Goal: Check status: Check status

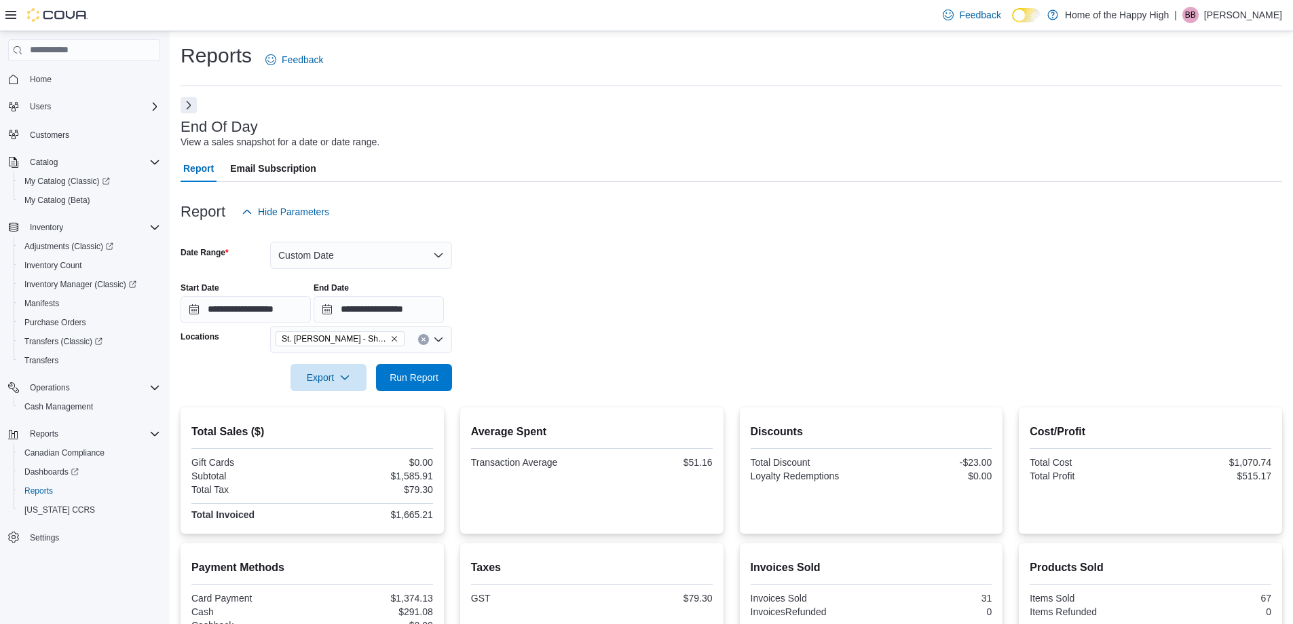
scroll to position [201, 0]
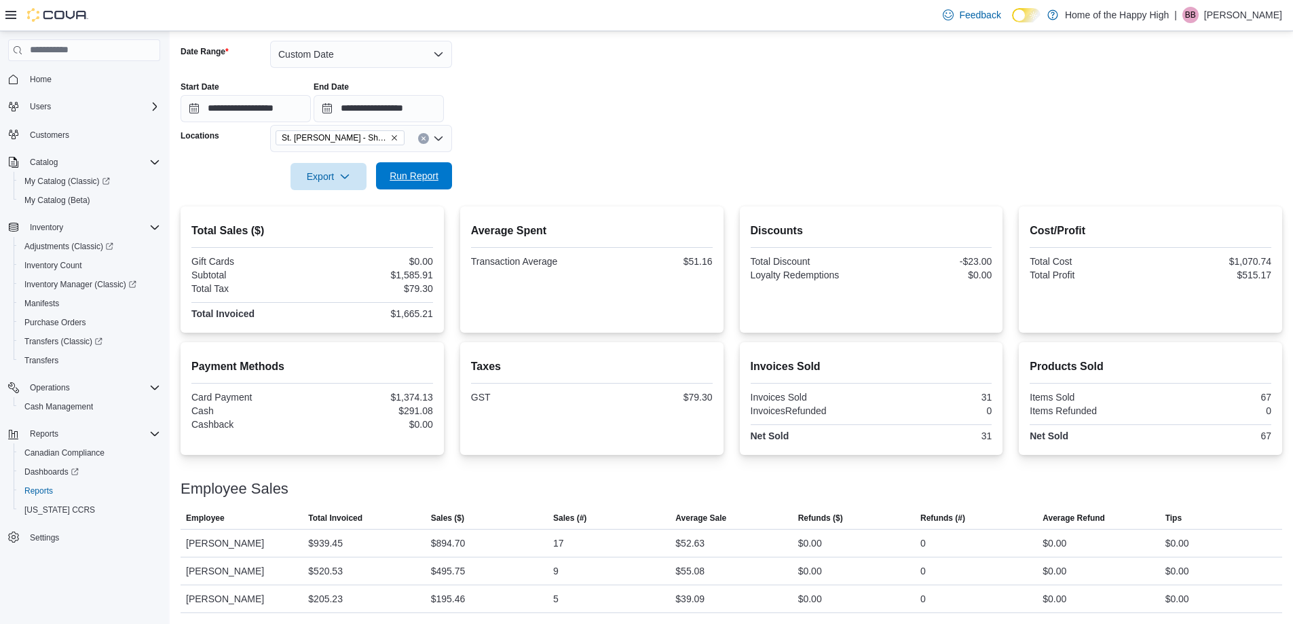
click at [424, 186] on span "Run Report" at bounding box center [414, 175] width 60 height 27
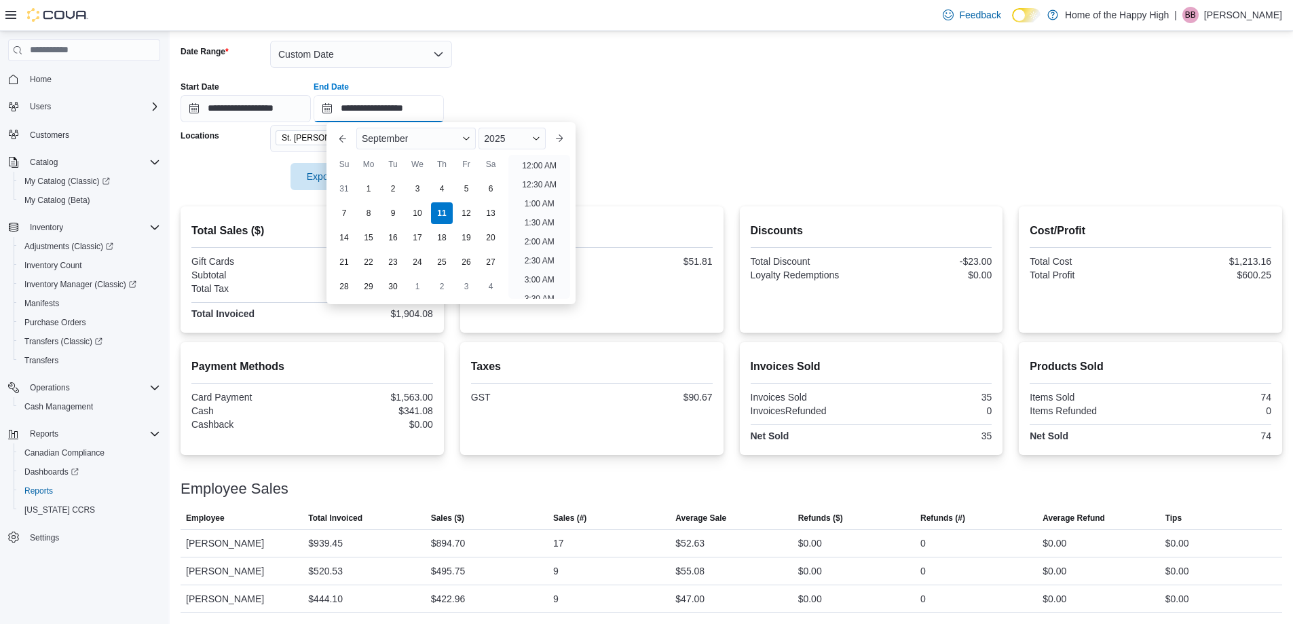
click at [444, 115] on input "**********" at bounding box center [379, 108] width 130 height 27
click at [527, 159] on li "7:00 PM" at bounding box center [539, 161] width 41 height 16
type input "**********"
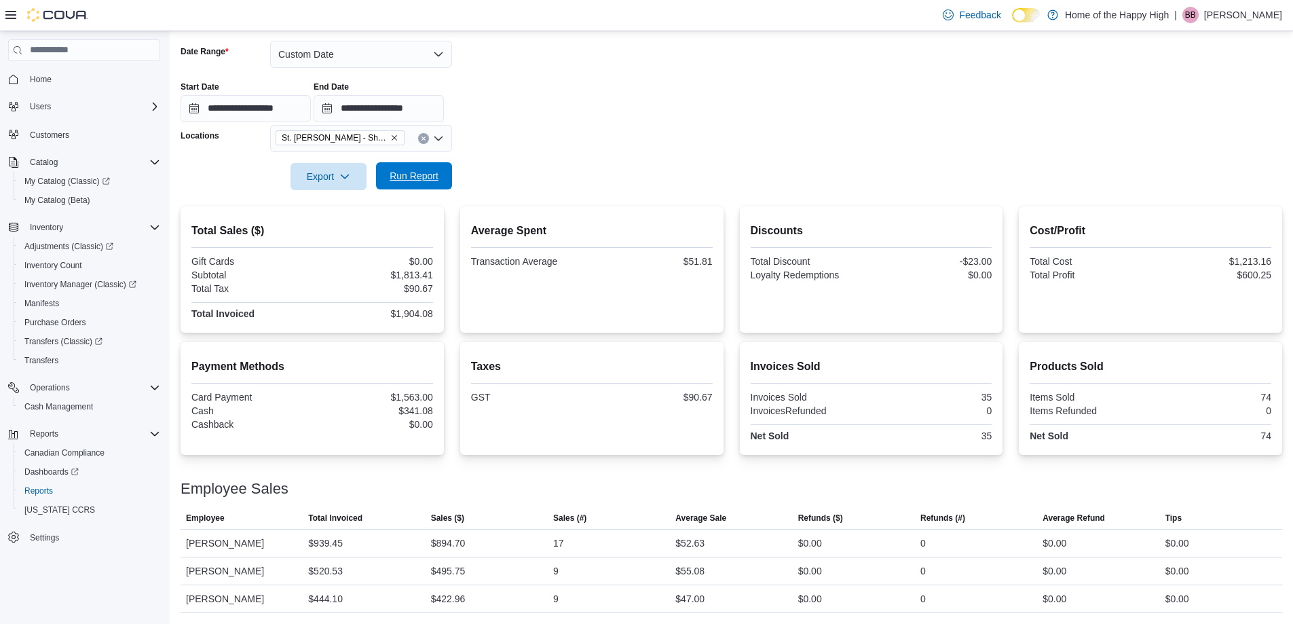
click at [413, 189] on span "Run Report" at bounding box center [414, 175] width 60 height 27
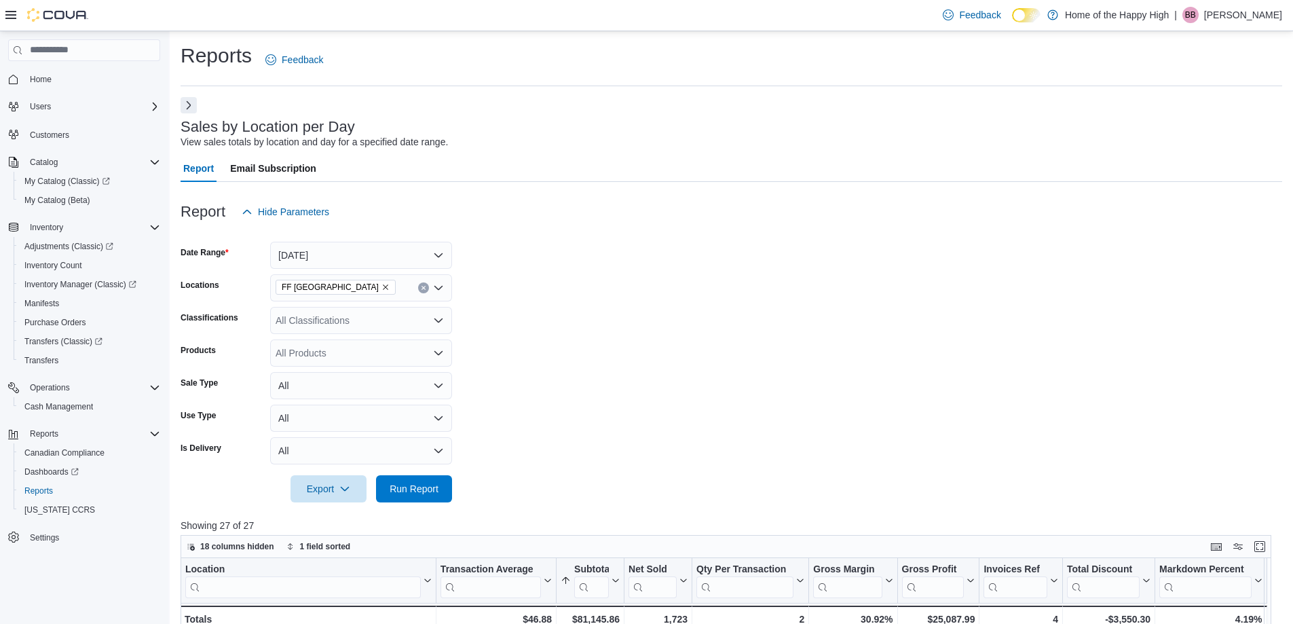
scroll to position [421, 0]
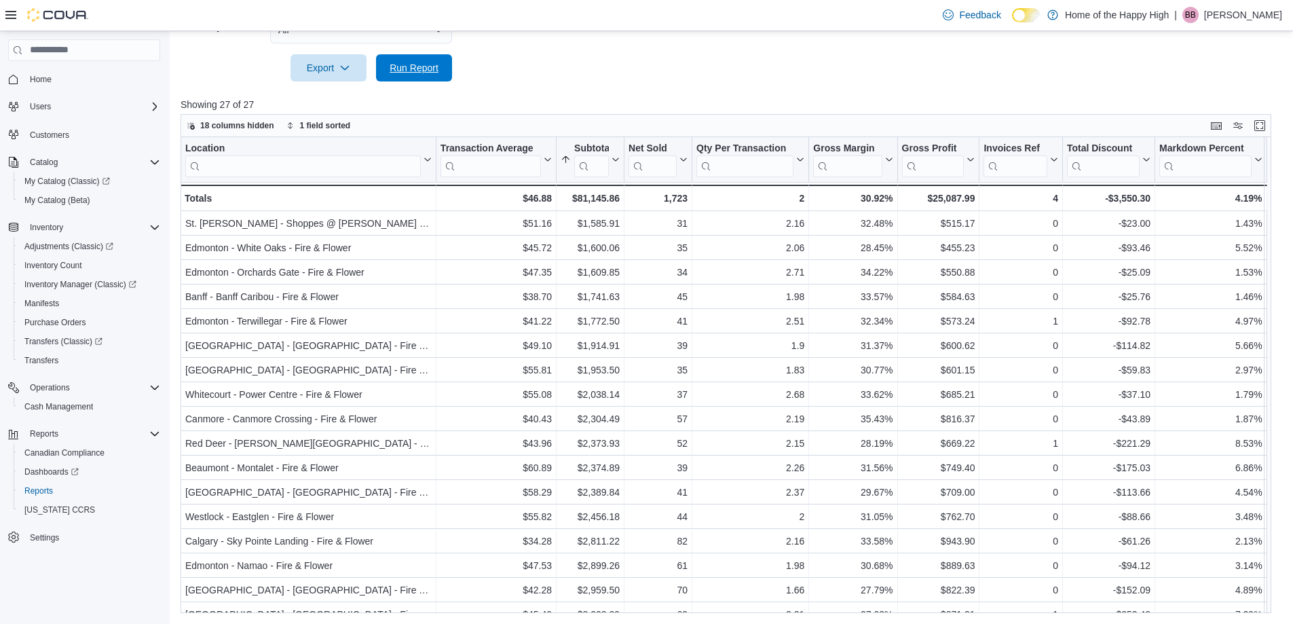
click at [395, 62] on span "Run Report" at bounding box center [414, 68] width 49 height 14
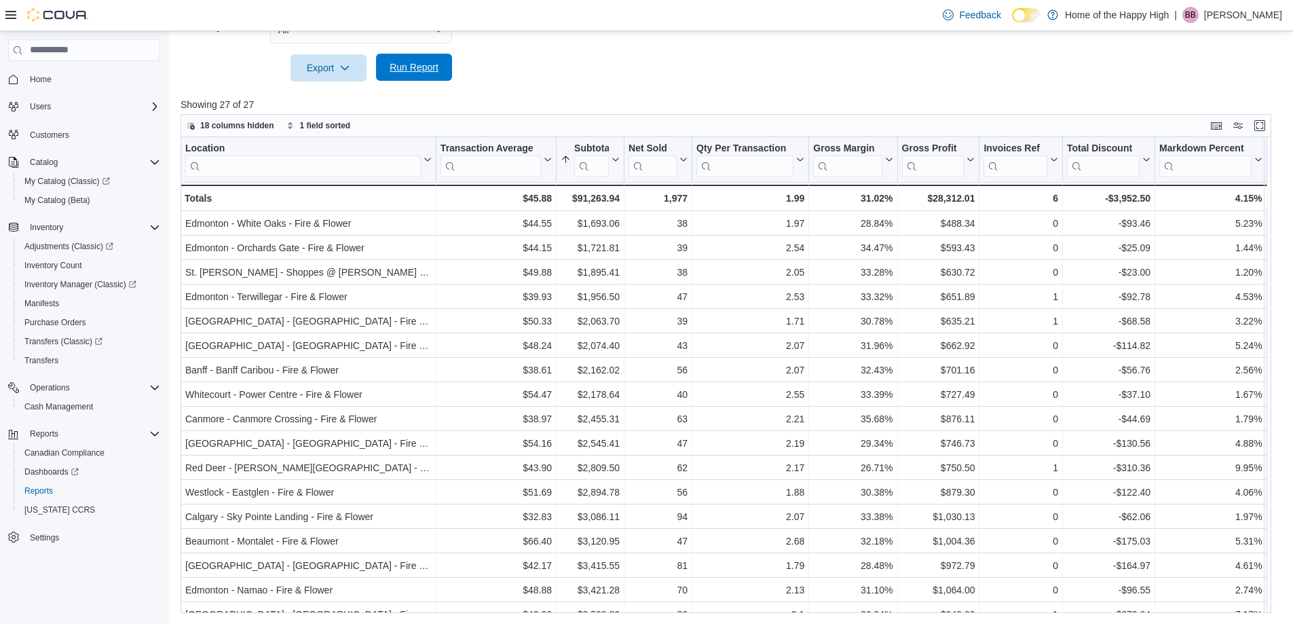
click at [420, 56] on span "Run Report" at bounding box center [414, 67] width 60 height 27
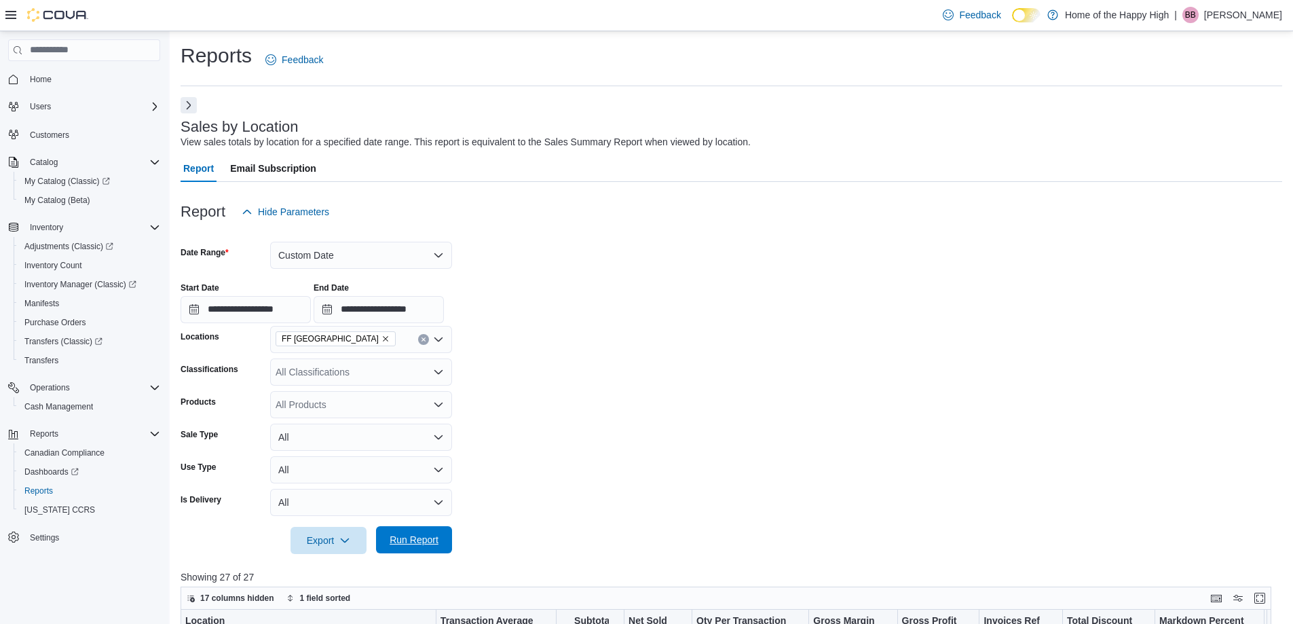
scroll to position [472, 0]
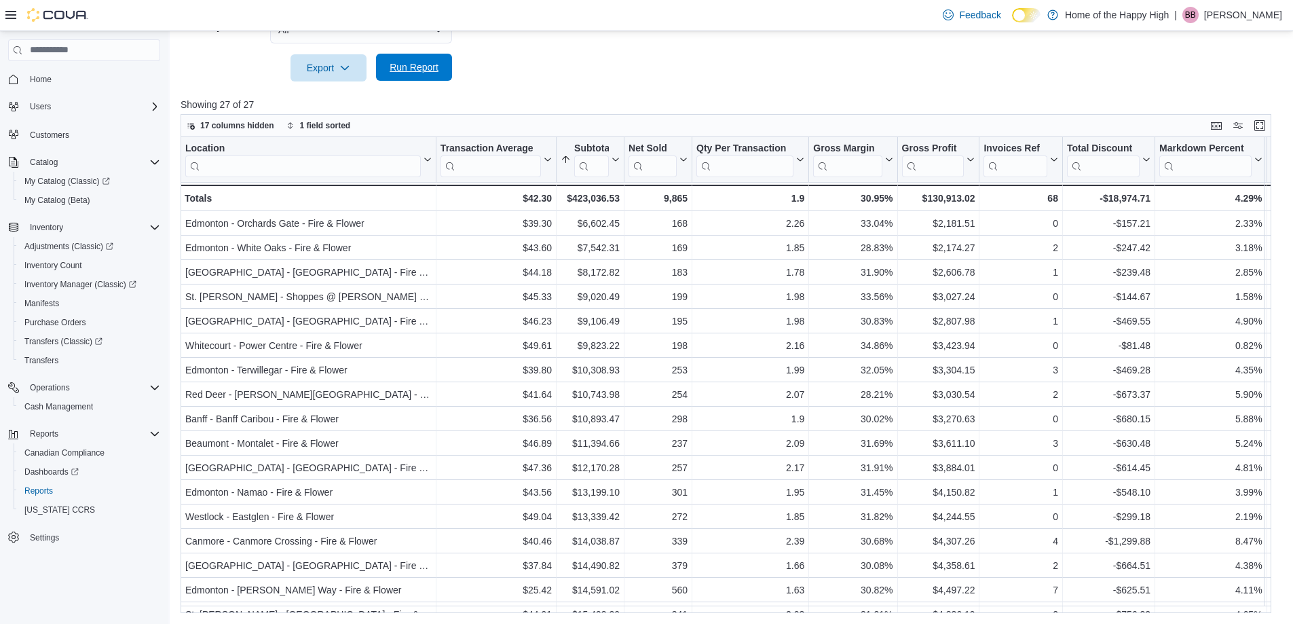
click at [419, 66] on span "Run Report" at bounding box center [414, 67] width 49 height 14
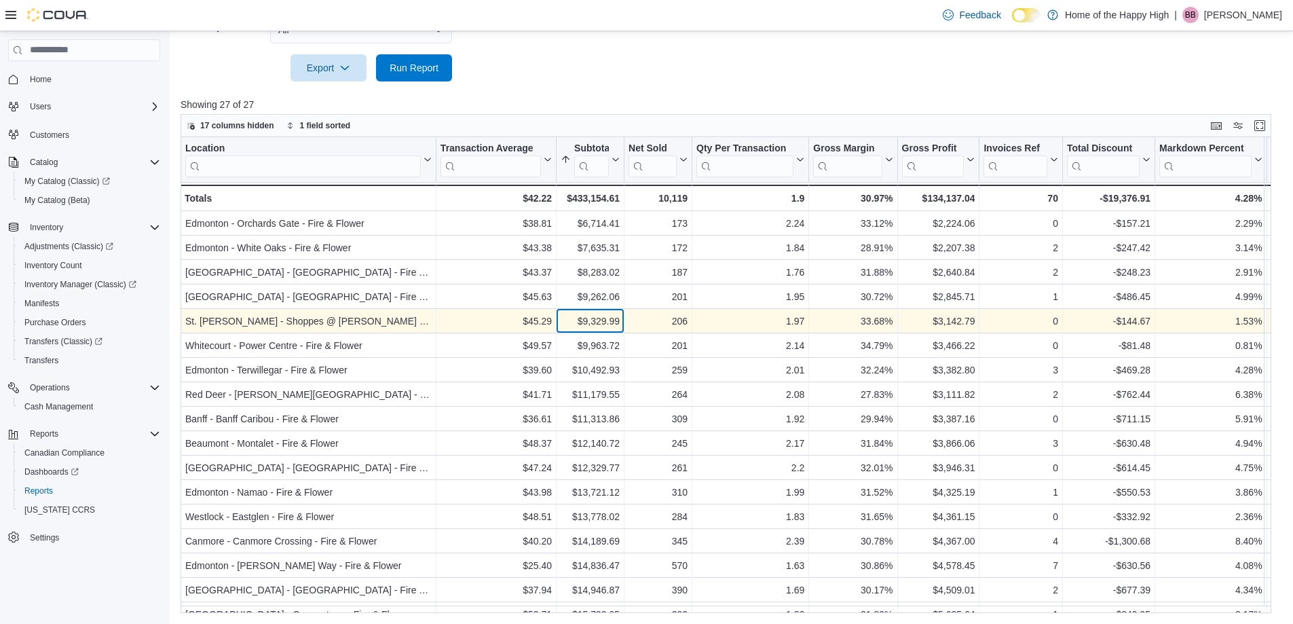
click at [582, 319] on div "$9,329.99" at bounding box center [590, 321] width 59 height 16
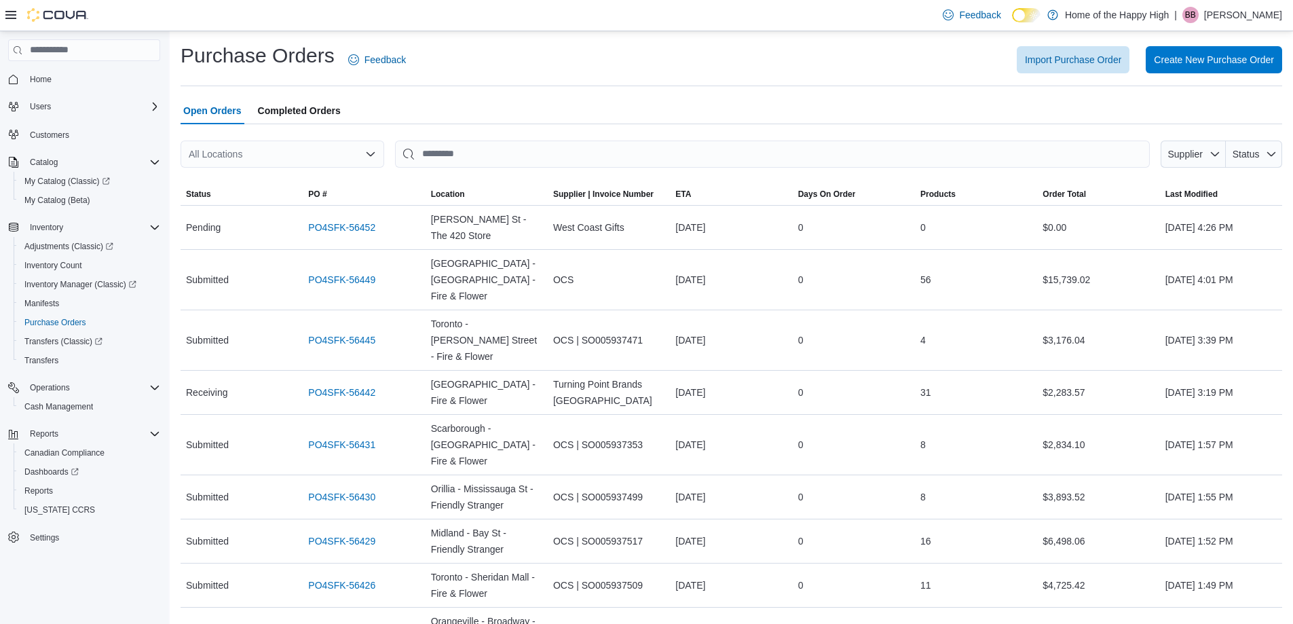
click at [310, 161] on div "All Locations" at bounding box center [283, 153] width 204 height 27
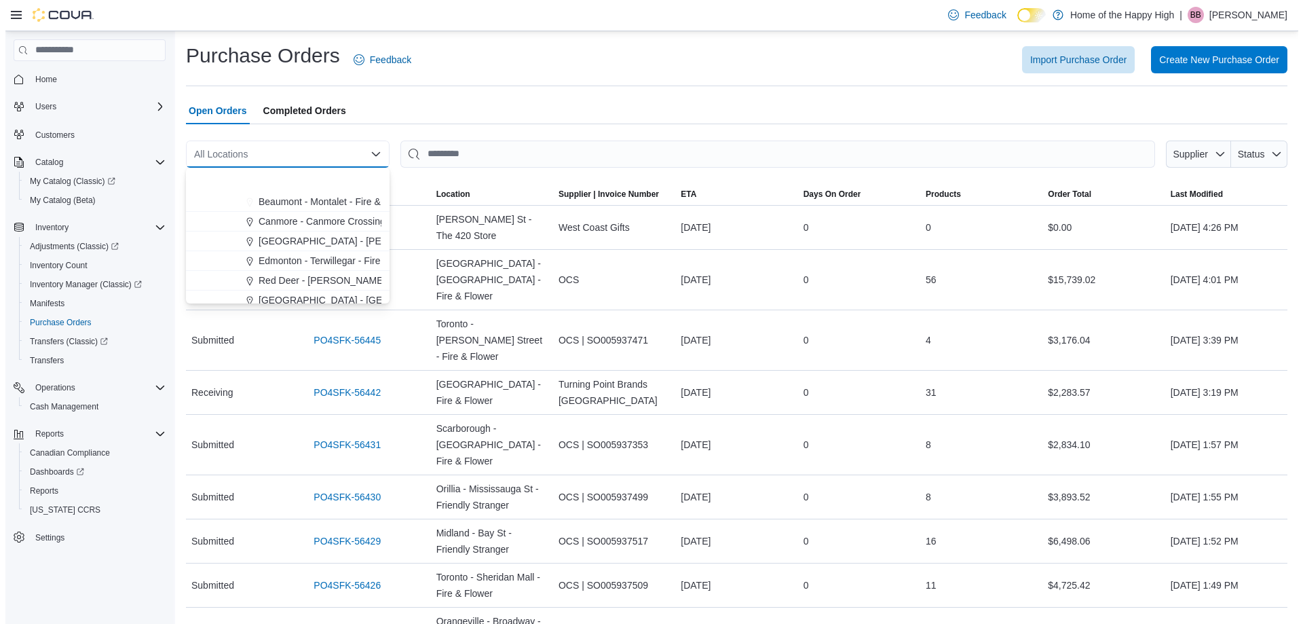
scroll to position [204, 0]
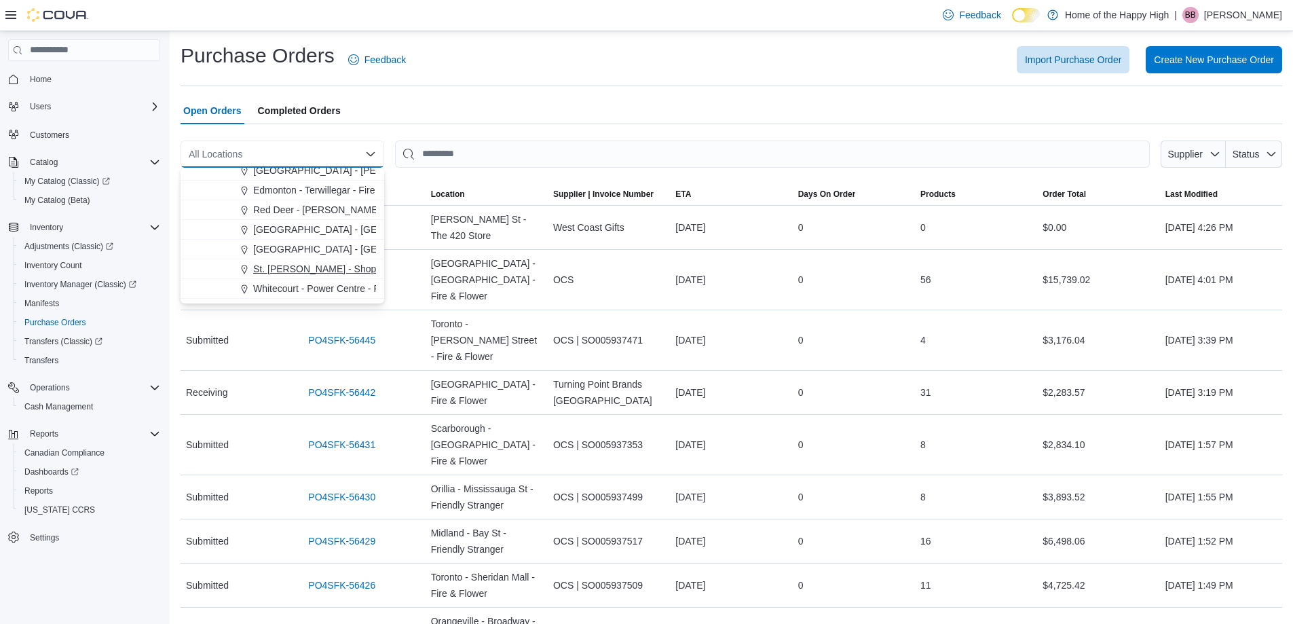
click at [312, 274] on span "St. [PERSON_NAME] - Shoppes @ [PERSON_NAME] - Fire & Flower" at bounding box center [401, 269] width 297 height 14
